Goal: Information Seeking & Learning: Stay updated

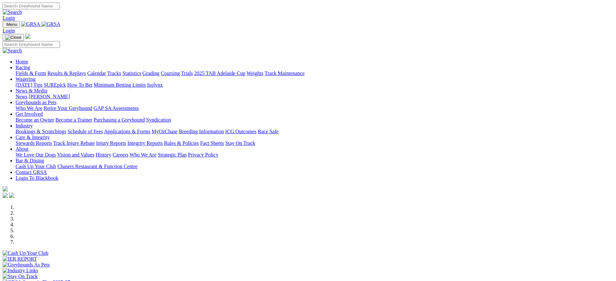
click at [61, 24] on img at bounding box center [50, 24] width 19 height 6
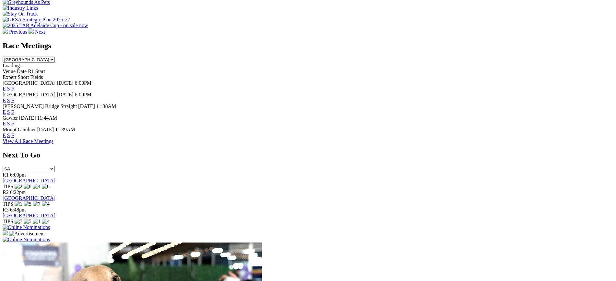
click at [14, 121] on link "F" at bounding box center [12, 124] width 3 height 6
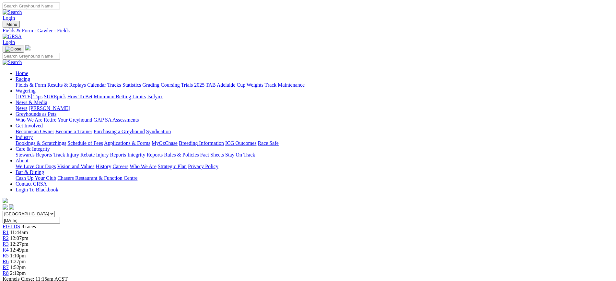
click at [22, 34] on img at bounding box center [12, 37] width 19 height 6
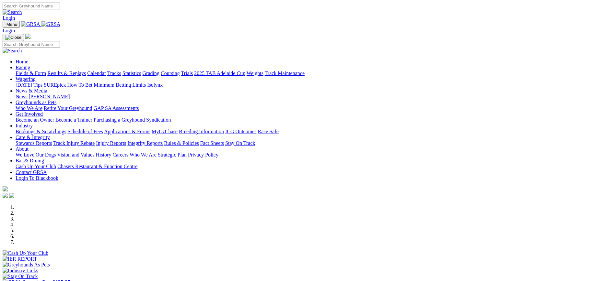
click at [27, 94] on link "News" at bounding box center [22, 97] width 12 height 6
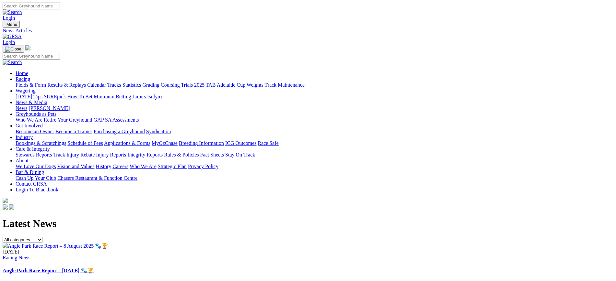
click at [22, 34] on link at bounding box center [12, 37] width 19 height 6
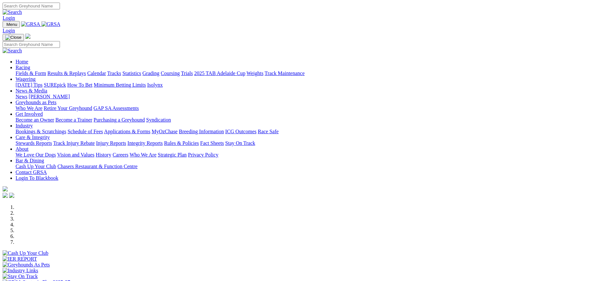
click at [61, 27] on img at bounding box center [50, 24] width 19 height 6
click at [70, 94] on link "[PERSON_NAME]" at bounding box center [49, 97] width 41 height 6
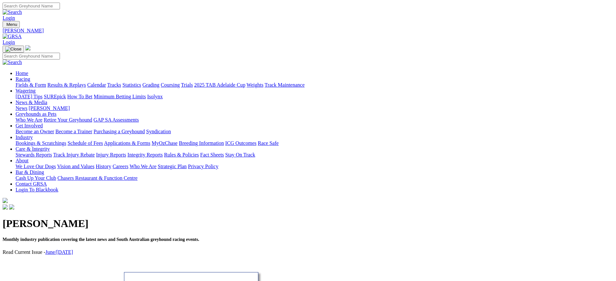
click at [27, 106] on link "News" at bounding box center [22, 109] width 12 height 6
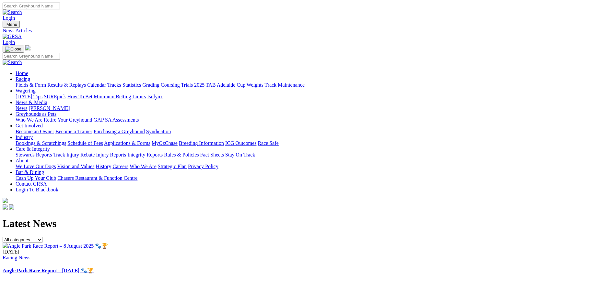
click at [42, 94] on link "[DATE] Tips" at bounding box center [29, 97] width 27 height 6
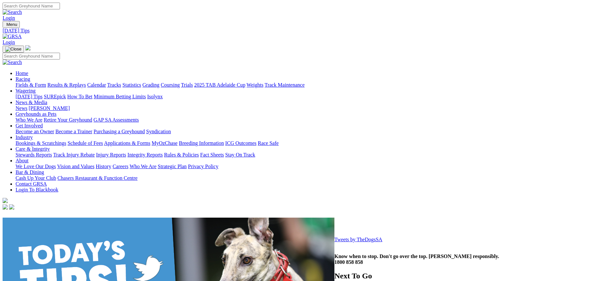
click at [22, 34] on img at bounding box center [12, 37] width 19 height 6
